Goal: Find contact information: Find contact information

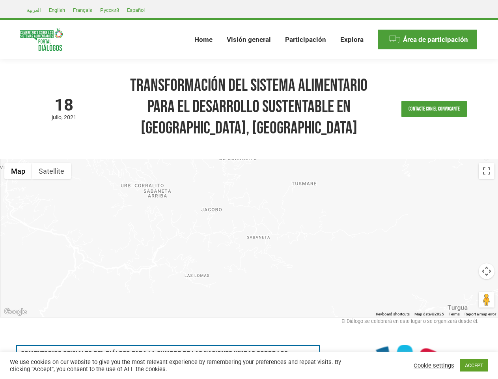
click at [249, 189] on div at bounding box center [249, 238] width 498 height 158
click at [434, 109] on link "Contacte con el convocante" at bounding box center [433, 109] width 65 height 16
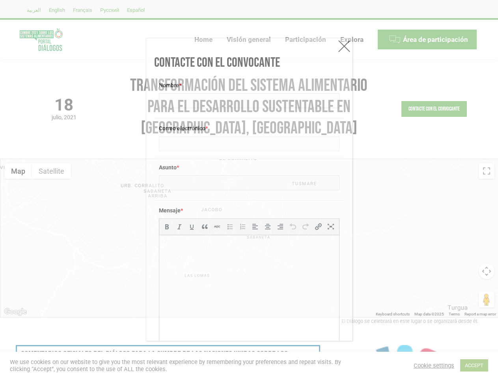
click at [252, 238] on html at bounding box center [249, 246] width 180 height 22
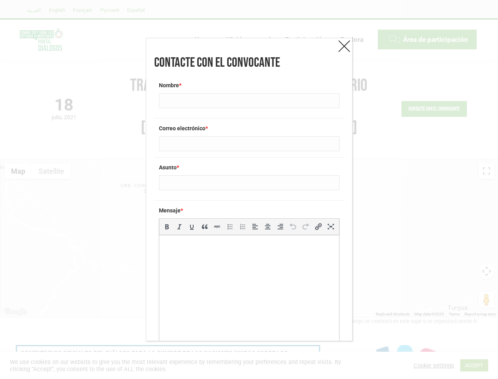
click at [252, 238] on html at bounding box center [249, 246] width 180 height 22
click at [18, 171] on div "Contacte con el convocante Nombre * Correo electrónico * Asunto * Mensaje * p b…" at bounding box center [249, 189] width 498 height 379
click at [51, 171] on div "Contacte con el convocante Nombre * Correo electrónico * Asunto * Mensaje * p b…" at bounding box center [249, 189] width 498 height 379
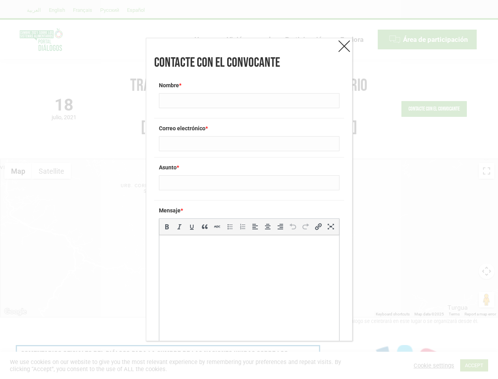
click at [51, 171] on div "Contacte con el convocante Nombre * Correo electrónico * Asunto * Mensaje * p b…" at bounding box center [249, 189] width 498 height 379
click at [487, 171] on div "Contacte con el convocante Nombre * Correo electrónico * Asunto * Mensaje * p b…" at bounding box center [249, 189] width 498 height 379
